Goal: Task Accomplishment & Management: Manage account settings

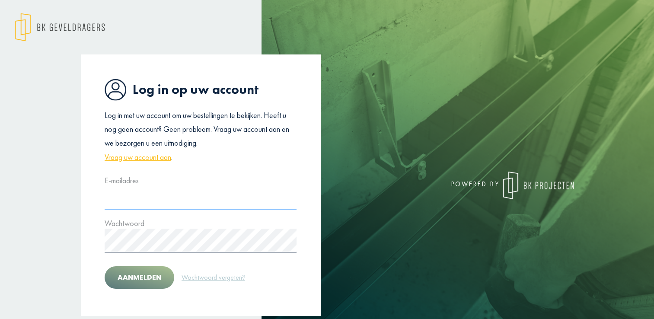
click at [126, 195] on input "text" at bounding box center [201, 198] width 192 height 24
type input "*"
click at [128, 208] on input "text" at bounding box center [201, 198] width 192 height 24
type input "**********"
drag, startPoint x: 186, startPoint y: 198, endPoint x: 45, endPoint y: 204, distance: 141.5
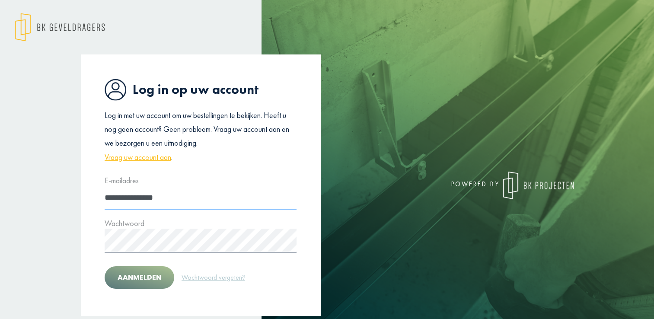
click at [45, 204] on div "**********" at bounding box center [327, 185] width 654 height 262
click at [130, 199] on input "text" at bounding box center [201, 198] width 192 height 24
click at [146, 200] on input "text" at bounding box center [201, 198] width 192 height 24
type input "**********"
drag, startPoint x: 85, startPoint y: 208, endPoint x: 50, endPoint y: 208, distance: 34.6
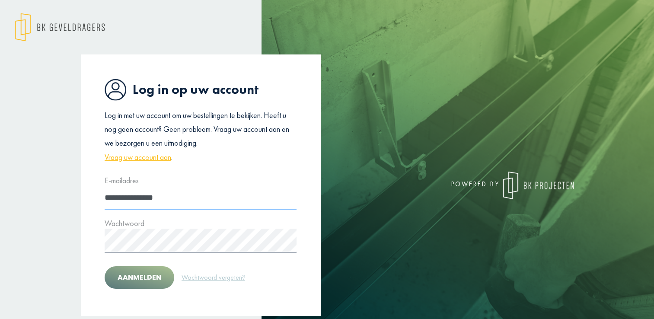
click at [51, 208] on div "**********" at bounding box center [327, 185] width 654 height 262
type input "**********"
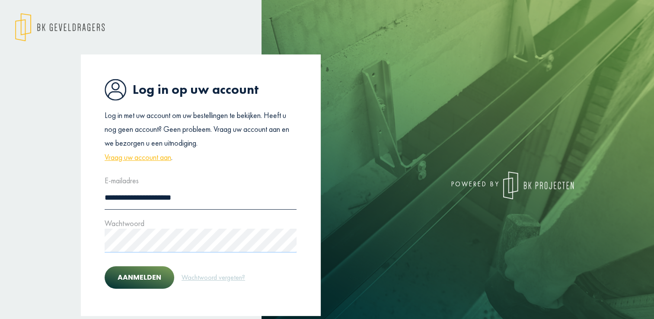
click at [105, 266] on button "Aanmelden" at bounding box center [140, 277] width 70 height 22
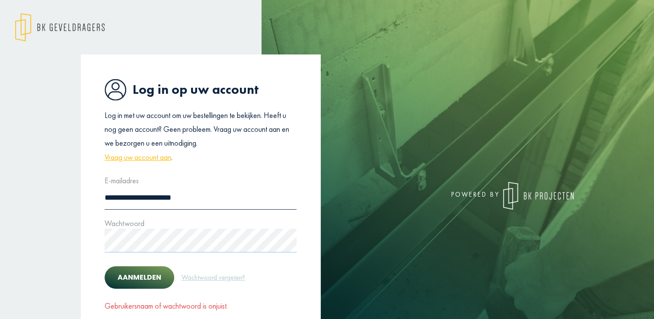
click at [83, 248] on div "**********" at bounding box center [201, 195] width 240 height 283
click at [142, 270] on button "Aanmelden" at bounding box center [140, 277] width 70 height 22
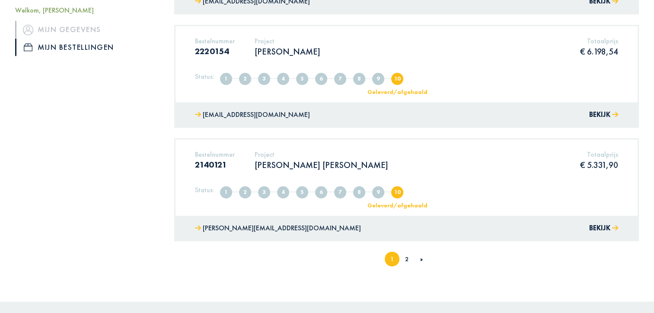
scroll to position [1073, 0]
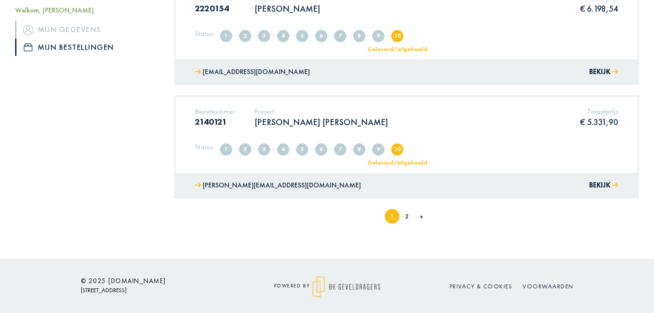
click at [408, 213] on li "2" at bounding box center [407, 215] width 15 height 15
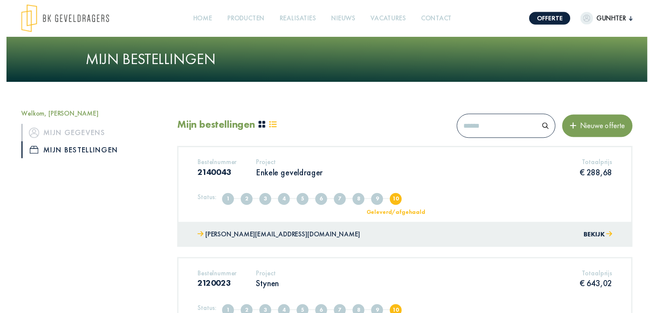
scroll to position [162, 0]
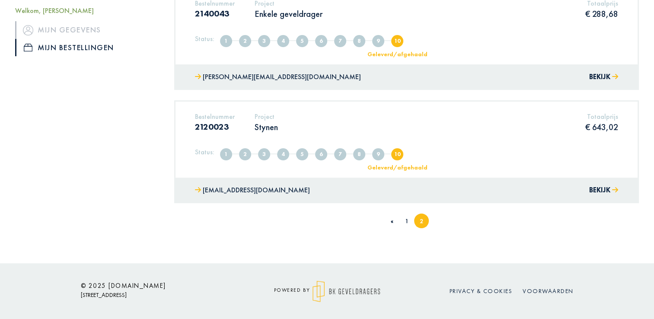
click at [406, 221] on link "1" at bounding box center [406, 221] width 3 height 8
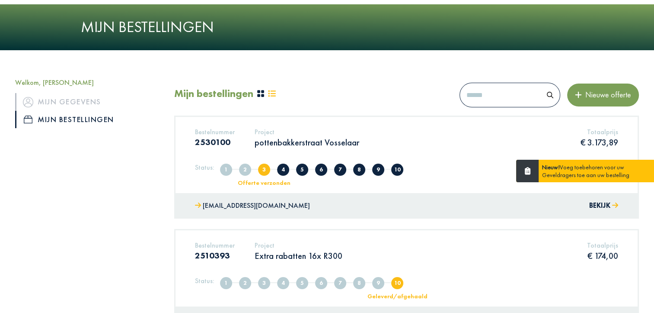
scroll to position [86, 0]
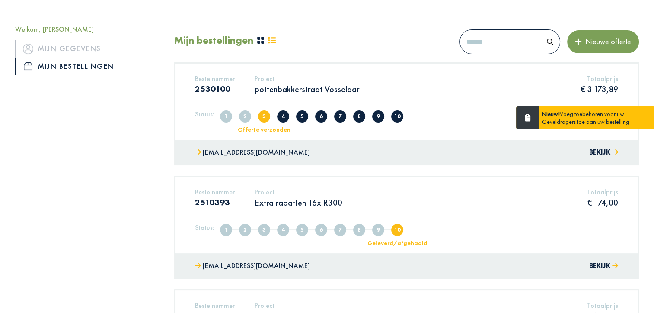
click at [279, 87] on p "pottenbakkerstraat Vosselaar" at bounding box center [307, 88] width 105 height 11
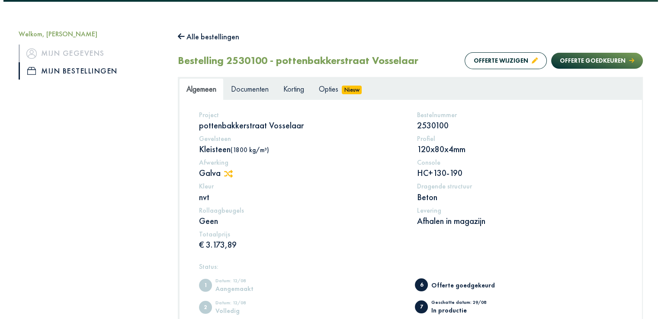
scroll to position [86, 0]
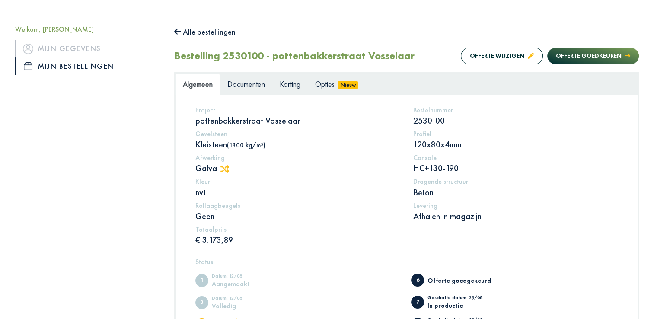
click at [225, 167] on icon at bounding box center [225, 169] width 9 height 8
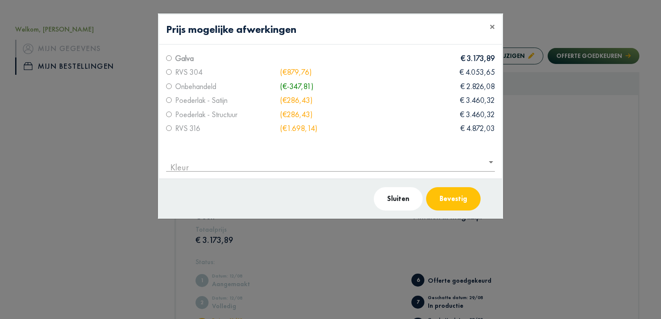
click at [207, 161] on input "text" at bounding box center [333, 158] width 334 height 19
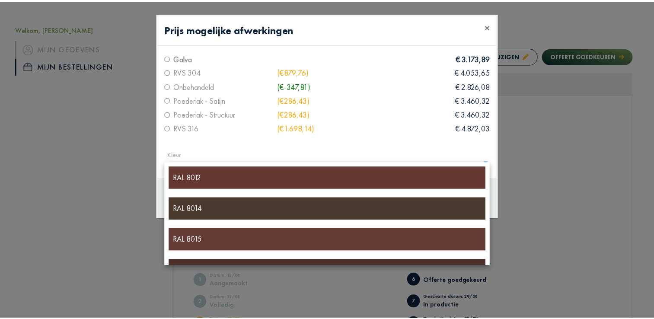
scroll to position [5837, 0]
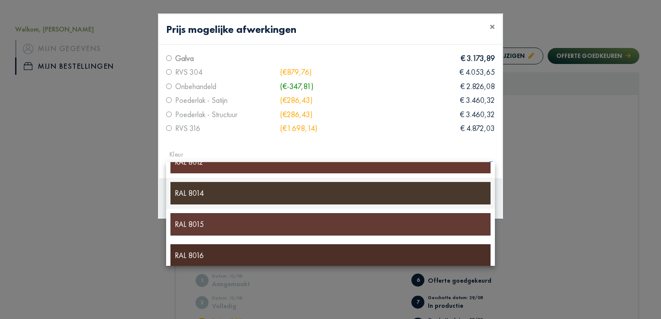
click at [202, 191] on div "RAL 8014" at bounding box center [330, 193] width 320 height 22
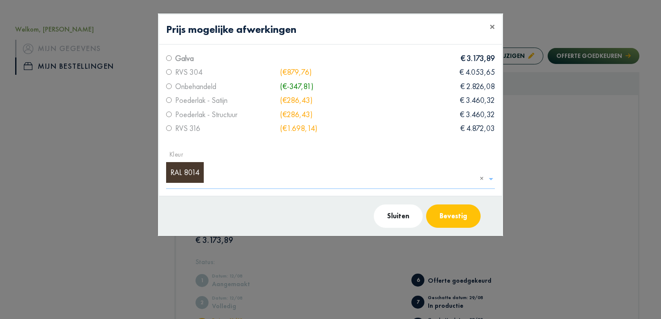
click at [458, 214] on button "Bevestig" at bounding box center [453, 216] width 54 height 23
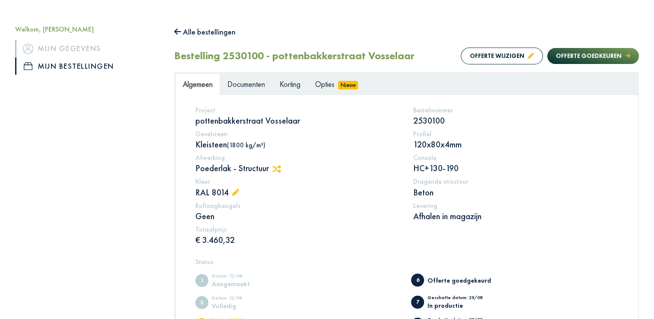
click at [236, 192] on icon at bounding box center [235, 192] width 7 height 7
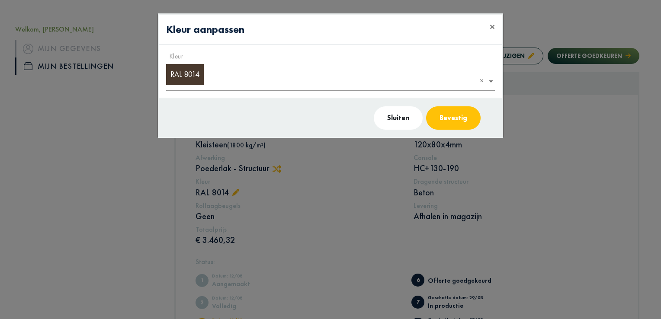
click at [456, 116] on button "Bevestig" at bounding box center [453, 117] width 54 height 23
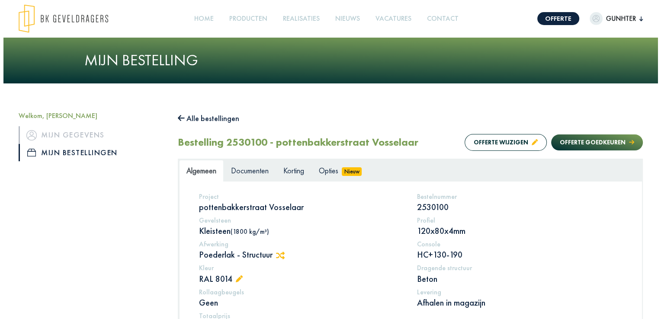
scroll to position [86, 0]
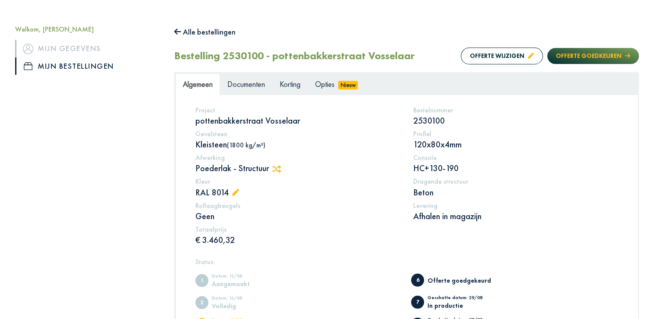
click at [575, 54] on button "Offerte goedkeuren" at bounding box center [593, 56] width 92 height 16
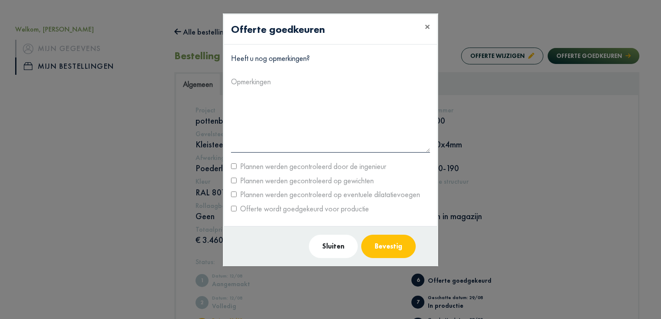
click at [391, 246] on button "Bevestig" at bounding box center [388, 246] width 54 height 23
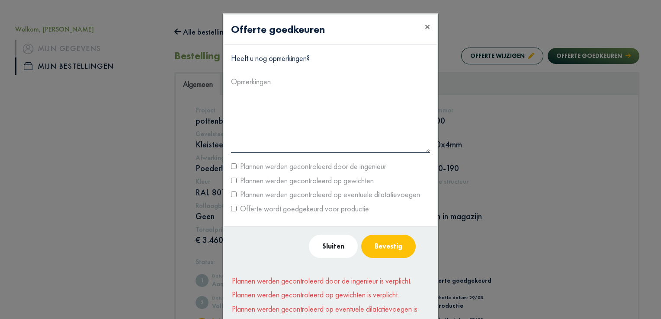
scroll to position [43, 0]
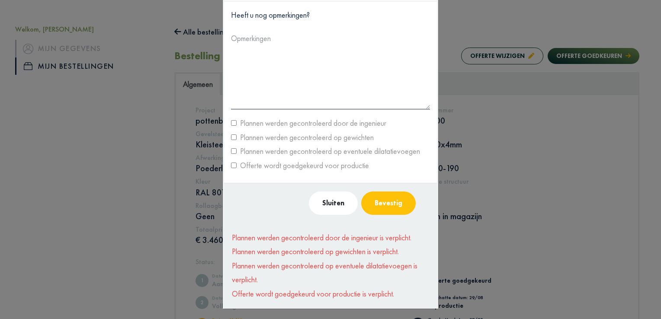
click at [394, 204] on button "Bevestig" at bounding box center [388, 203] width 54 height 23
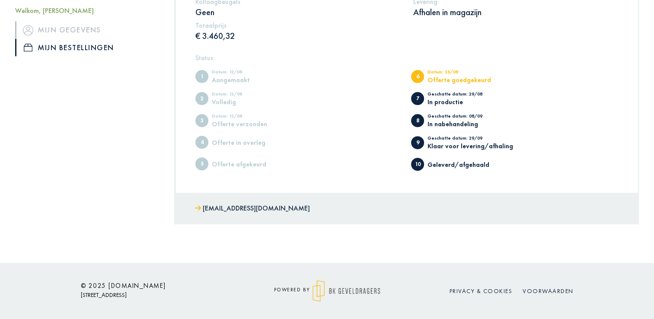
scroll to position [0, 0]
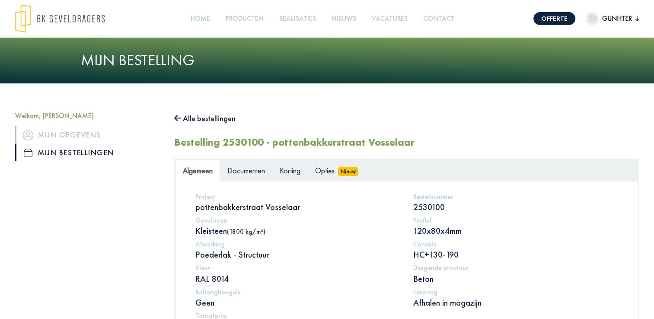
click at [623, 19] on span "Gunhter" at bounding box center [617, 18] width 37 height 10
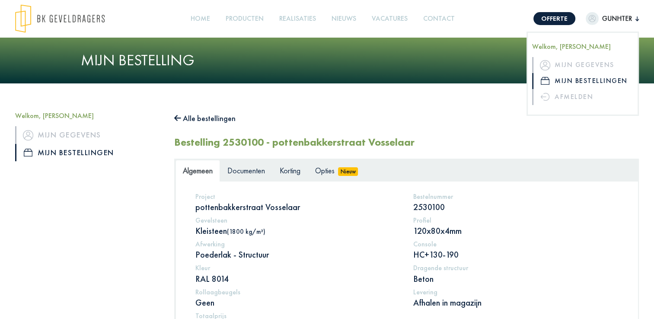
click at [590, 79] on link "Mijn bestellingen" at bounding box center [582, 81] width 101 height 16
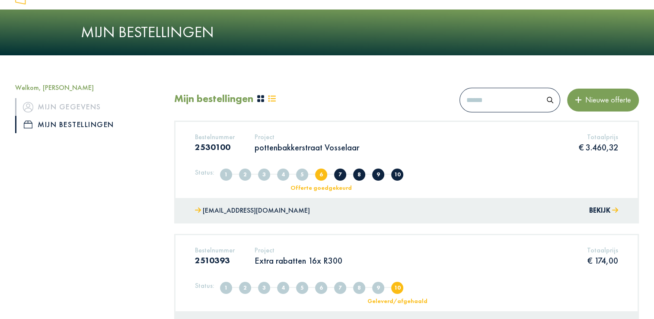
scroll to position [43, 0]
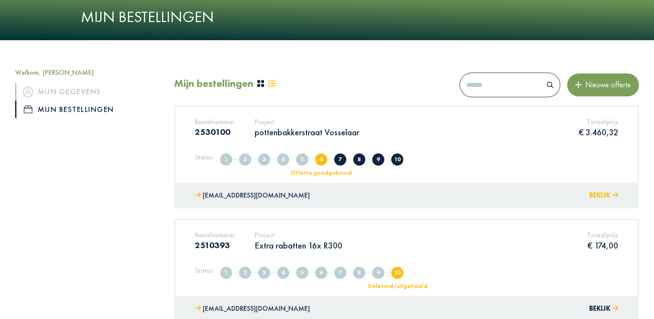
click at [592, 194] on button "Bekijk" at bounding box center [603, 195] width 29 height 13
